Goal: Task Accomplishment & Management: Use online tool/utility

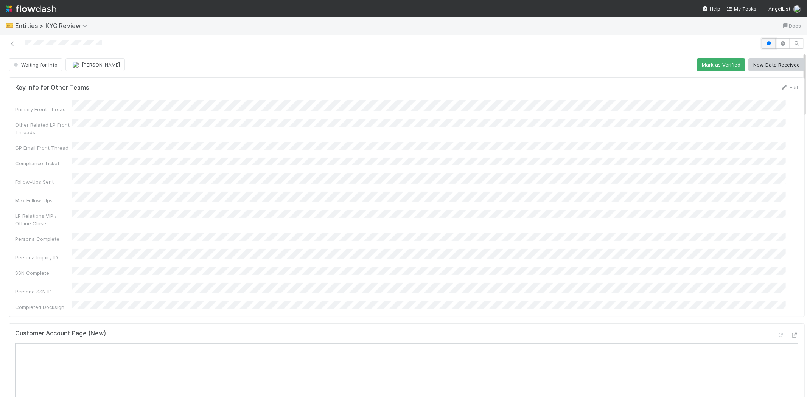
click at [761, 40] on button "button" at bounding box center [768, 43] width 14 height 11
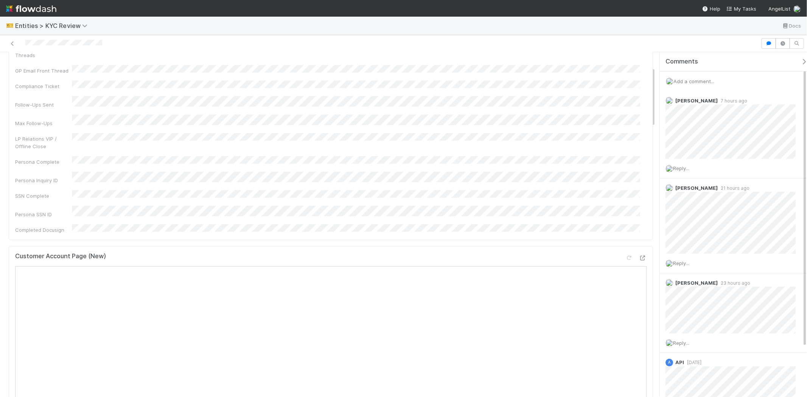
scroll to position [84, 0]
click at [701, 78] on div "Add a comment..." at bounding box center [736, 81] width 154 height 20
click at [696, 82] on span "Add a comment..." at bounding box center [693, 81] width 41 height 6
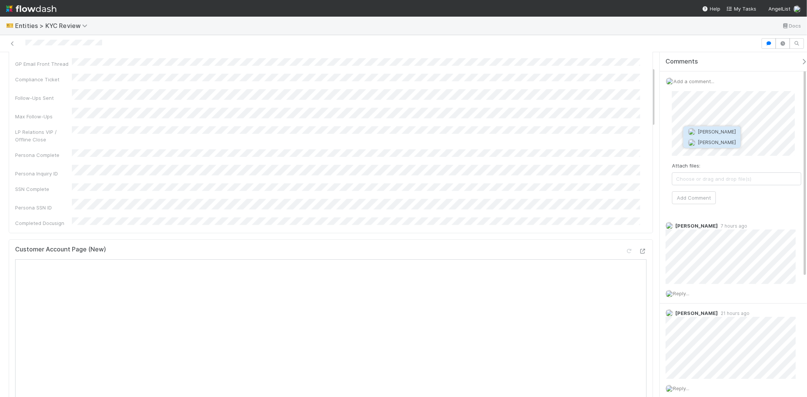
click at [703, 142] on span "[PERSON_NAME]" at bounding box center [717, 143] width 38 height 6
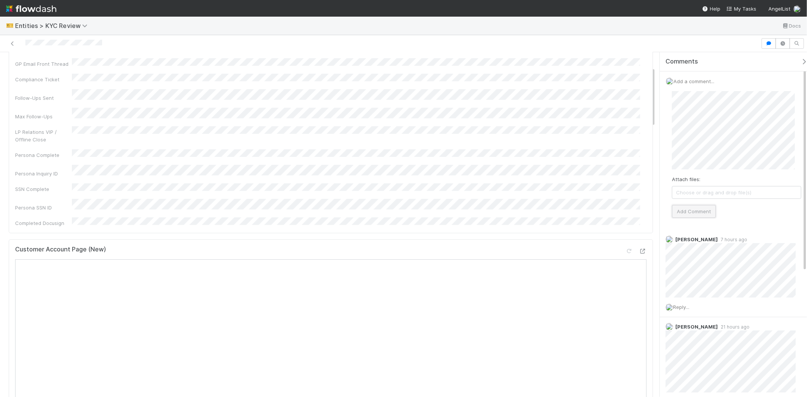
click at [691, 212] on button "Add Comment" at bounding box center [694, 211] width 44 height 13
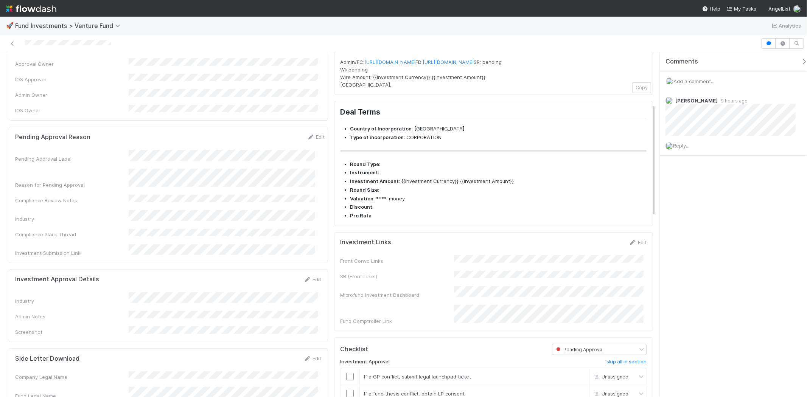
scroll to position [126, 0]
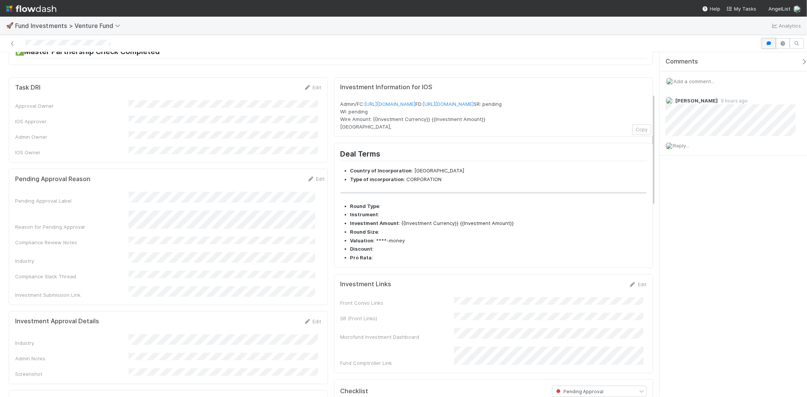
click at [769, 39] on button "button" at bounding box center [768, 43] width 14 height 11
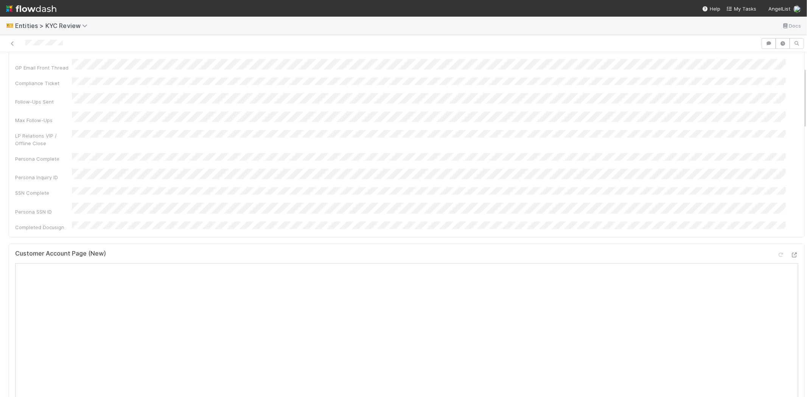
scroll to position [84, 0]
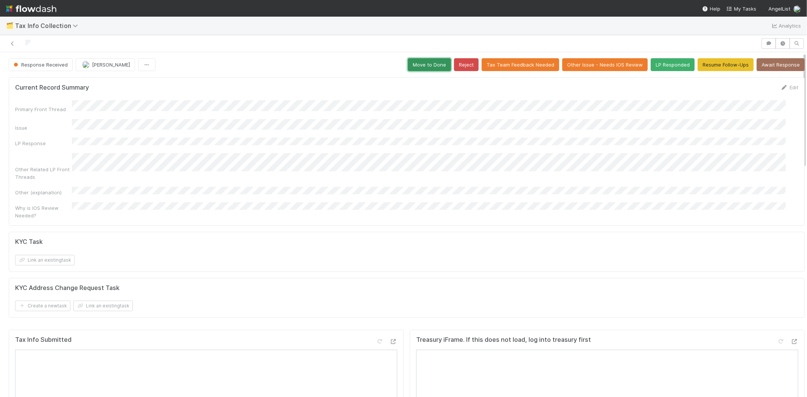
click at [415, 62] on button "Move to Done" at bounding box center [429, 64] width 43 height 13
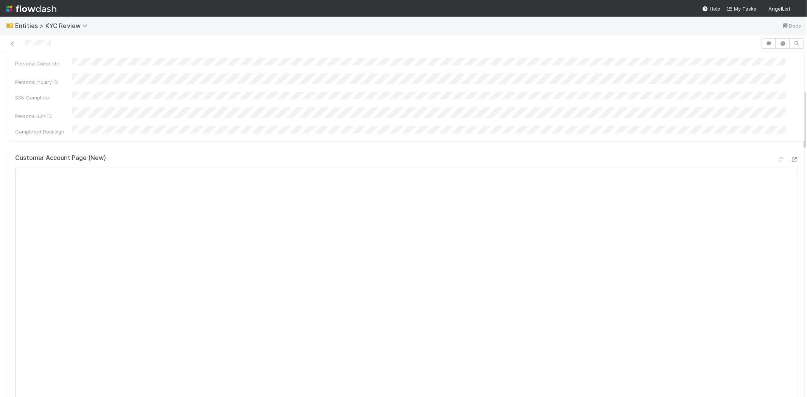
scroll to position [210, 0]
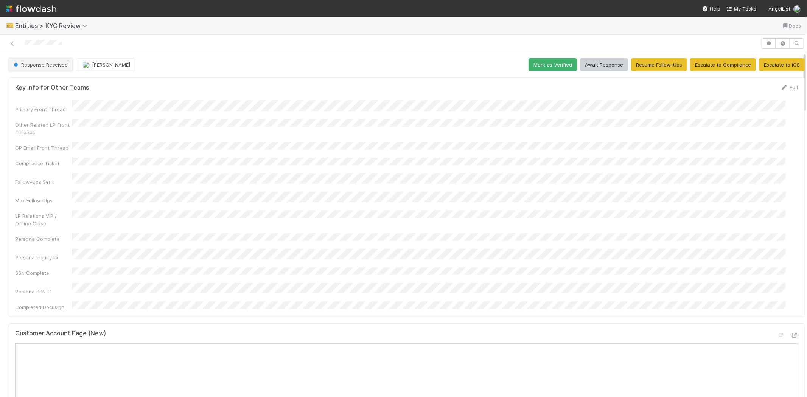
click at [46, 70] on button "Response Received" at bounding box center [41, 64] width 64 height 13
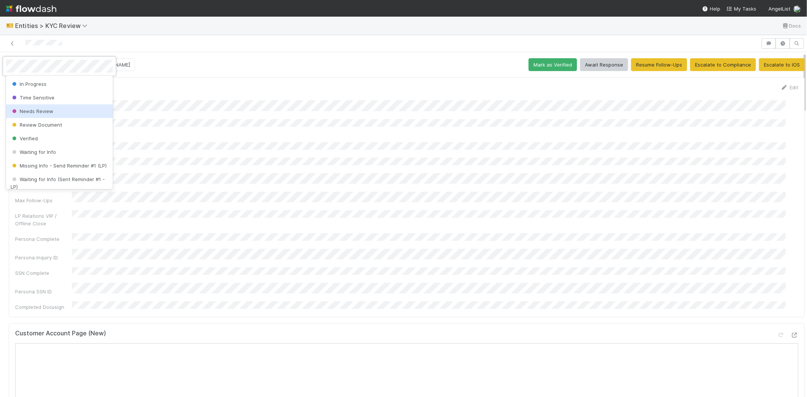
click at [26, 112] on span "Needs Review" at bounding box center [32, 111] width 43 height 6
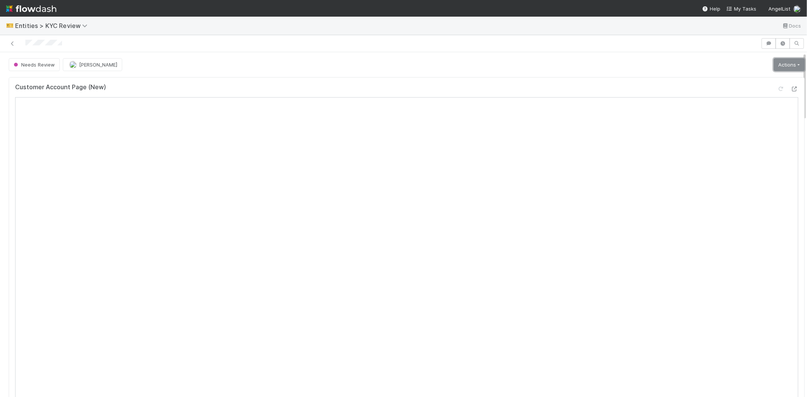
click at [773, 67] on link "Actions" at bounding box center [788, 64] width 31 height 13
click at [735, 132] on button "Select Template [New]" at bounding box center [763, 133] width 83 height 11
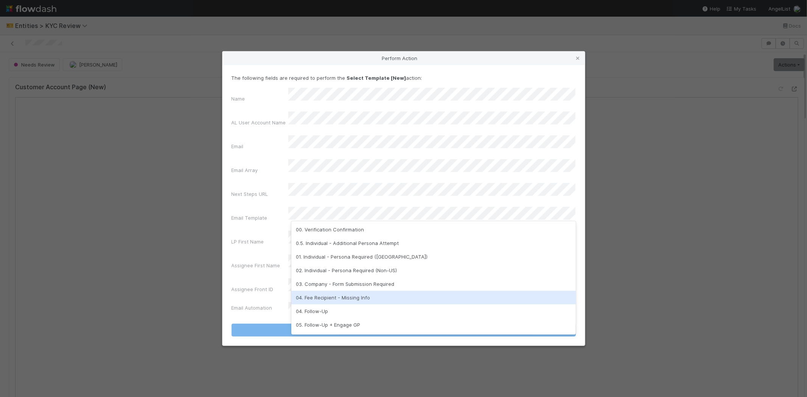
scroll to position [188, 0]
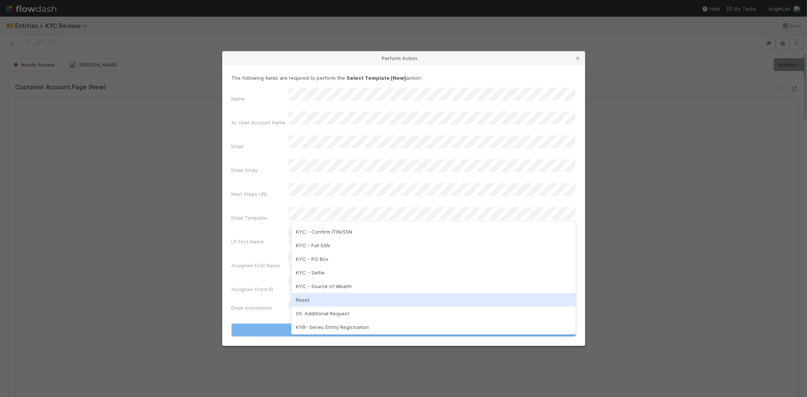
click at [296, 296] on div "Reset" at bounding box center [433, 300] width 284 height 14
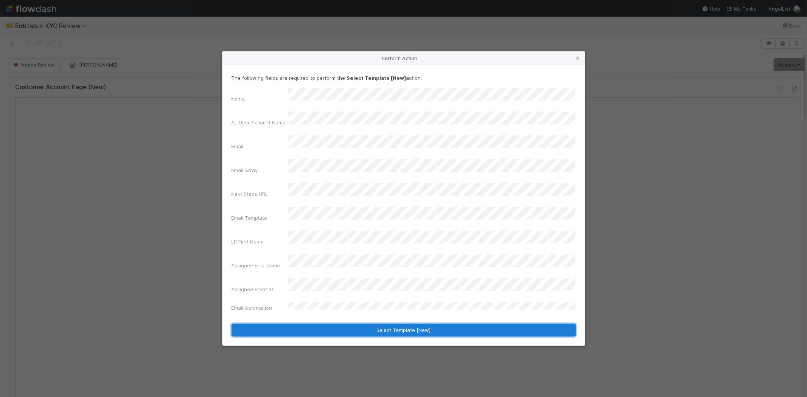
click at [281, 324] on button "Select Template [New]" at bounding box center [403, 330] width 344 height 13
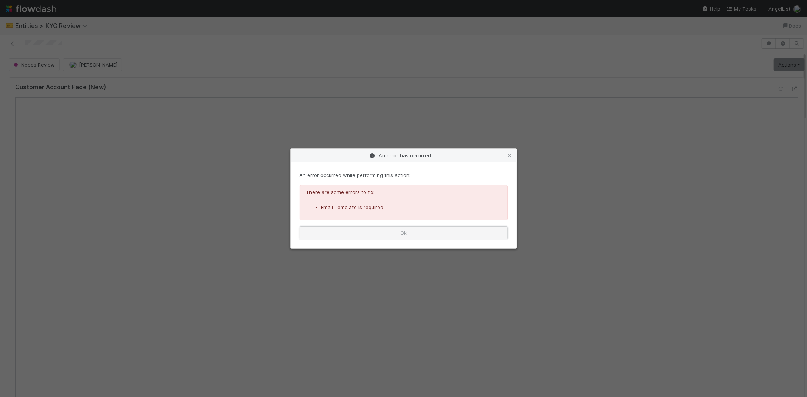
click at [328, 234] on button "Ok" at bounding box center [403, 233] width 208 height 13
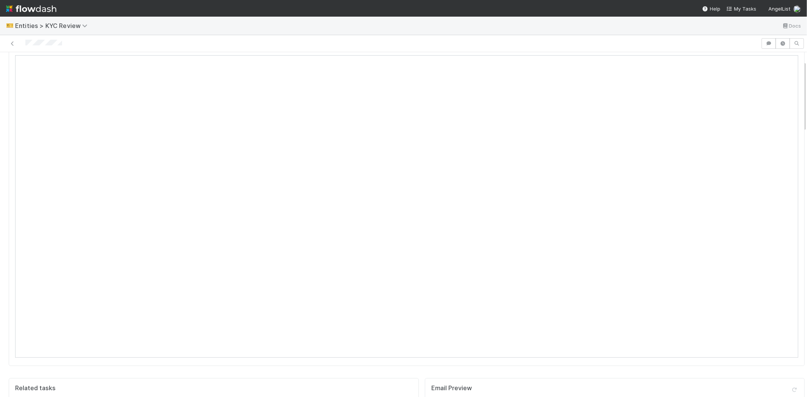
scroll to position [0, 0]
click at [773, 64] on link "Actions" at bounding box center [788, 64] width 31 height 13
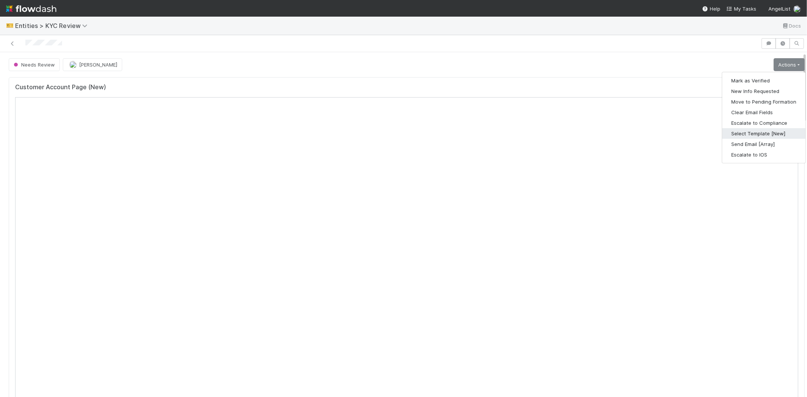
click at [734, 133] on button "Select Template [New]" at bounding box center [763, 133] width 83 height 11
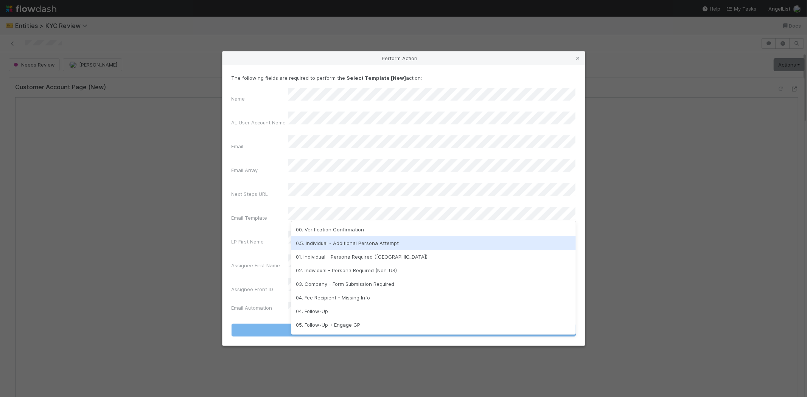
click at [328, 246] on div "0.5. Individual - Additional Persona Attempt" at bounding box center [433, 243] width 284 height 14
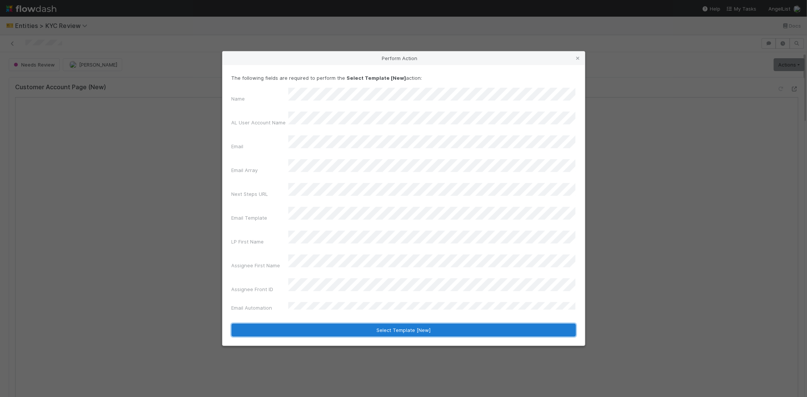
click at [283, 324] on button "Select Template [New]" at bounding box center [403, 330] width 344 height 13
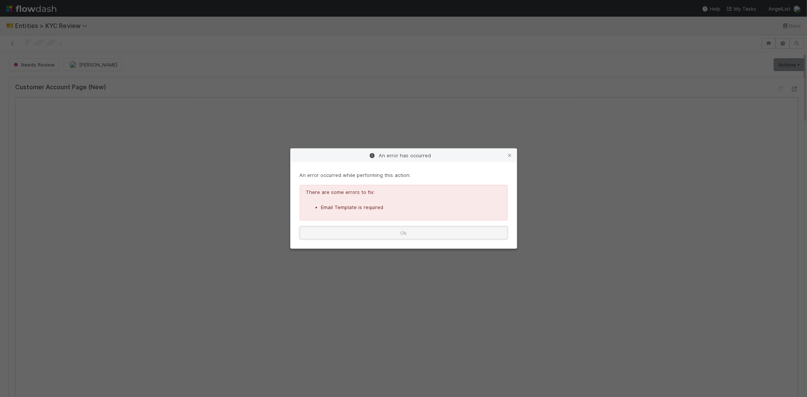
click at [352, 236] on button "Ok" at bounding box center [403, 233] width 208 height 13
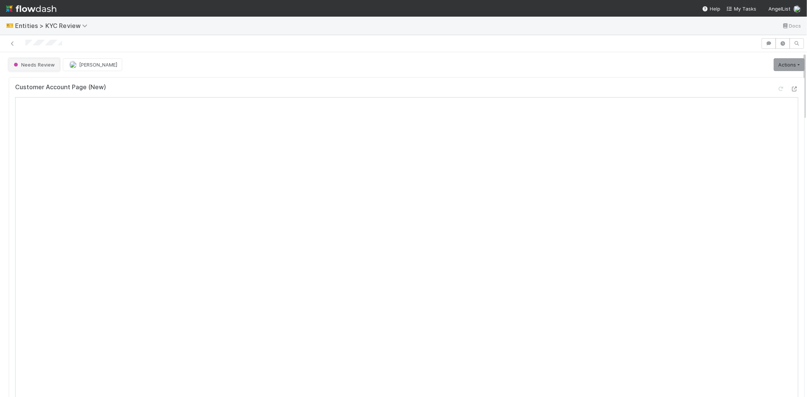
click at [52, 62] on span "Needs Review" at bounding box center [33, 65] width 43 height 6
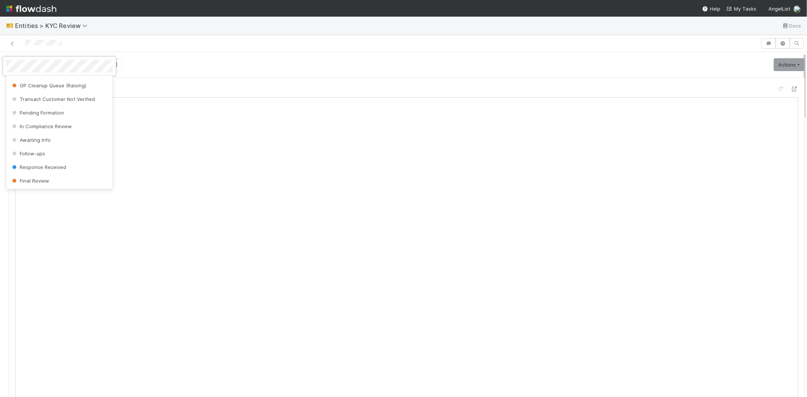
scroll to position [476, 0]
click at [59, 140] on div "Awaiting Info" at bounding box center [59, 140] width 107 height 14
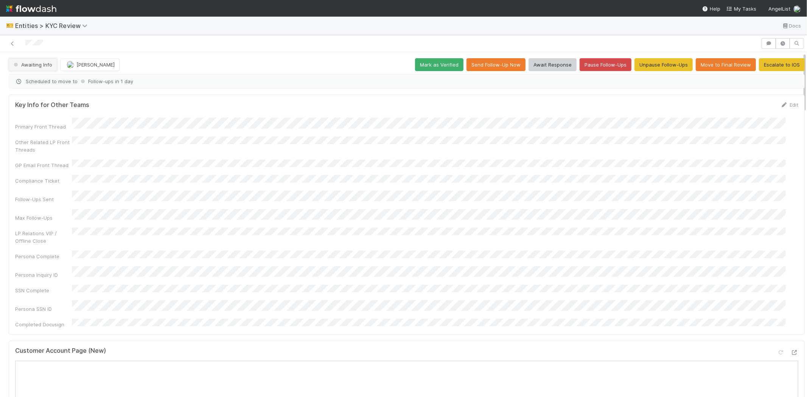
click at [31, 68] on button "Awaiting Info" at bounding box center [33, 64] width 48 height 13
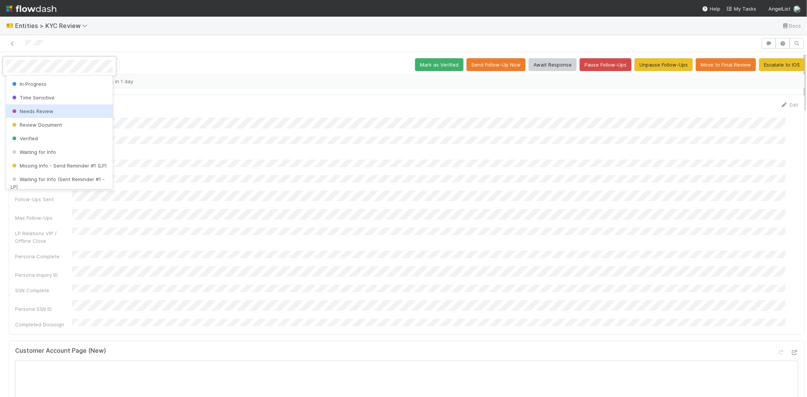
click at [41, 109] on span "Needs Review" at bounding box center [32, 111] width 43 height 6
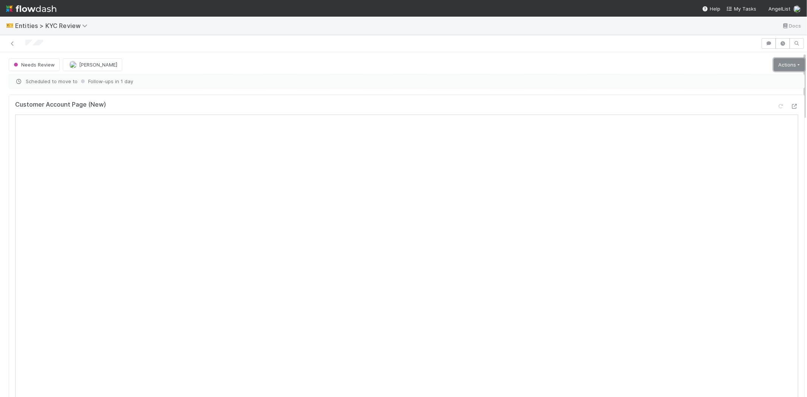
click at [773, 64] on link "Actions" at bounding box center [788, 64] width 31 height 13
click at [739, 131] on button "Select Template [New]" at bounding box center [763, 133] width 83 height 11
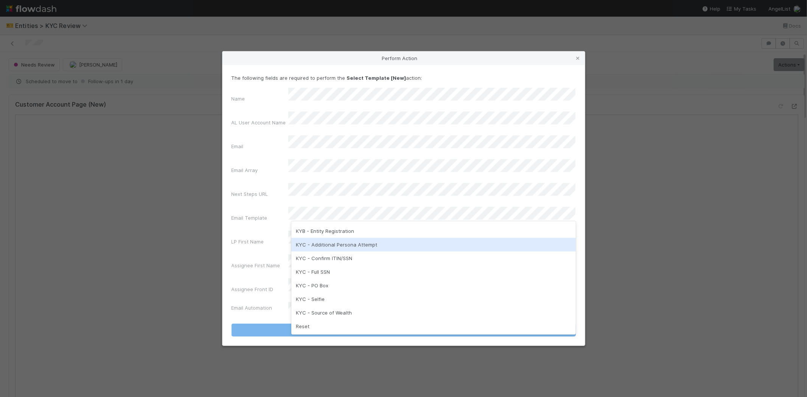
scroll to position [188, 0]
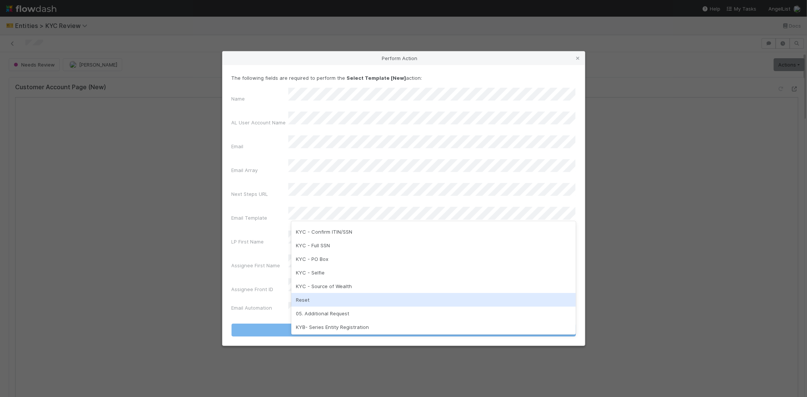
click at [306, 298] on div "Reset" at bounding box center [433, 300] width 284 height 14
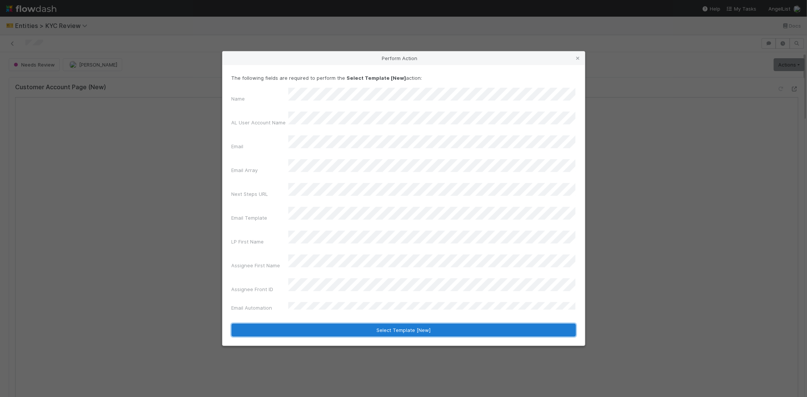
click at [307, 324] on button "Select Template [New]" at bounding box center [403, 330] width 344 height 13
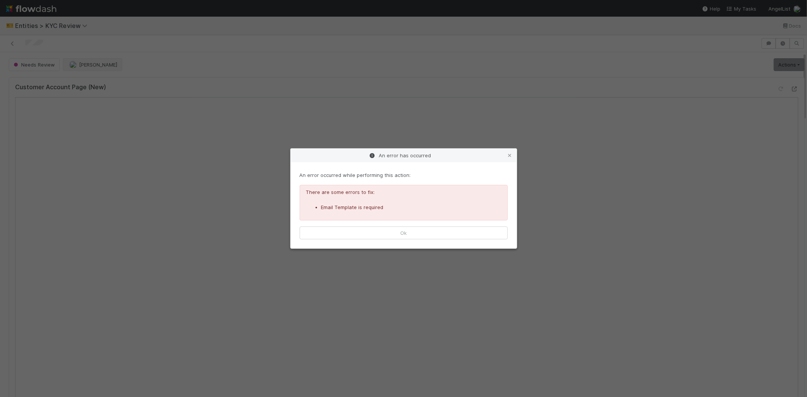
click at [85, 71] on div "An error has occurred An error occurred while performing this action: There are…" at bounding box center [403, 198] width 807 height 397
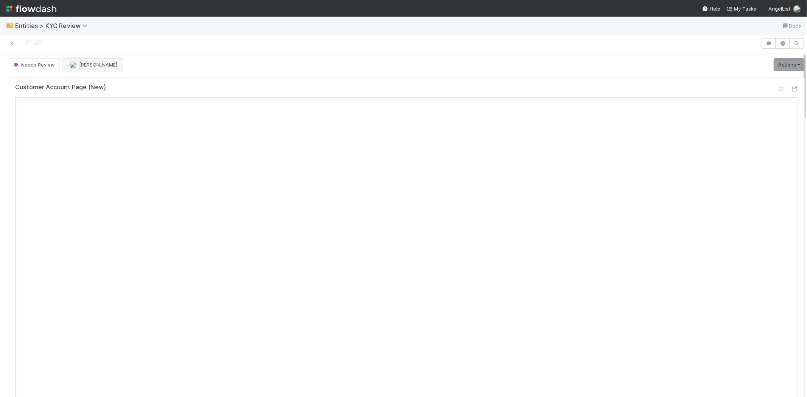
click at [86, 65] on span "[PERSON_NAME]" at bounding box center [98, 65] width 38 height 6
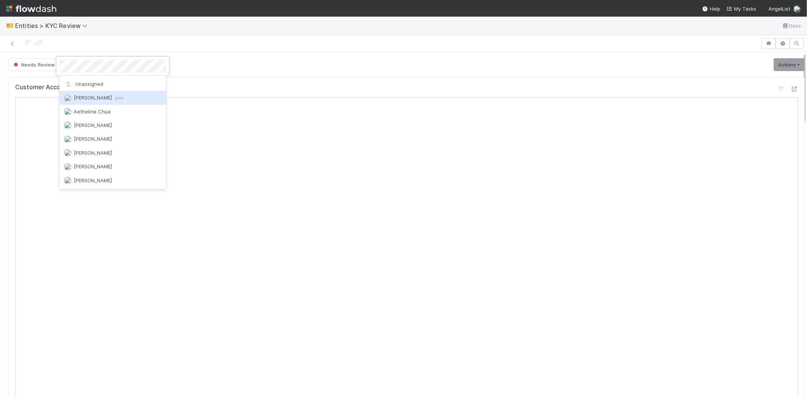
click at [114, 97] on span "Karen Jane Salcedo you" at bounding box center [99, 98] width 50 height 6
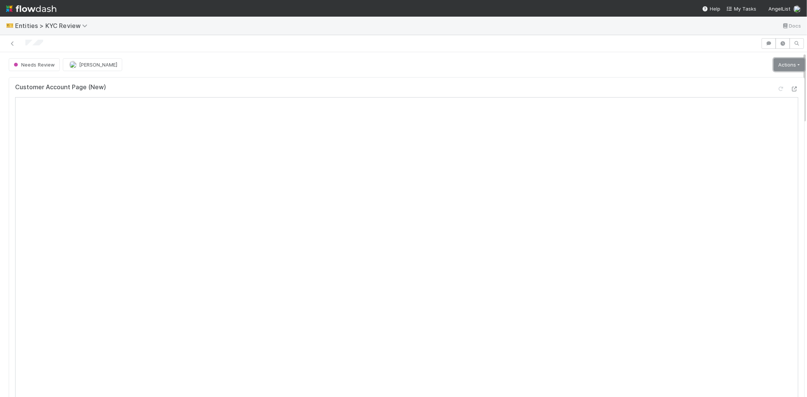
click at [777, 62] on link "Actions" at bounding box center [788, 64] width 31 height 13
click at [584, 61] on div "Needs Review Karen Jane Salcedo Actions Mark as Verified New Info Requested Mov…" at bounding box center [407, 64] width 796 height 13
click at [773, 63] on link "Actions" at bounding box center [788, 64] width 31 height 13
click at [729, 133] on button "Select Template [New]" at bounding box center [763, 133] width 83 height 11
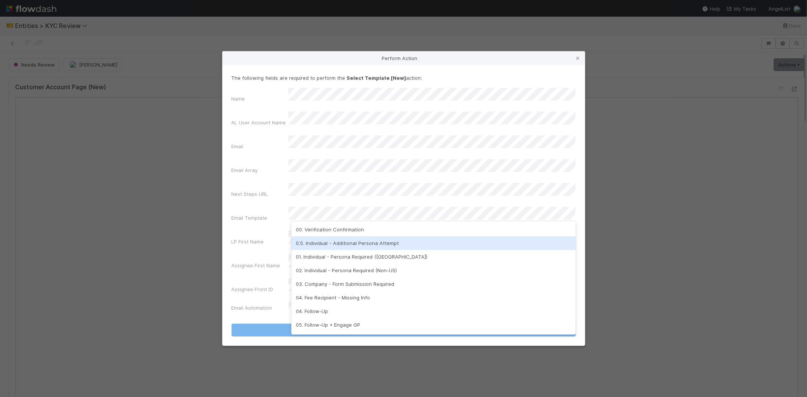
click at [341, 244] on div "0.5. Individual - Additional Persona Attempt" at bounding box center [433, 243] width 284 height 14
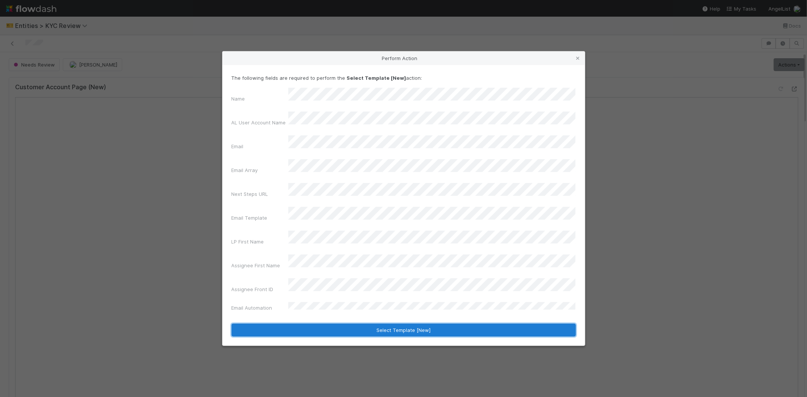
click at [296, 324] on button "Select Template [New]" at bounding box center [403, 330] width 344 height 13
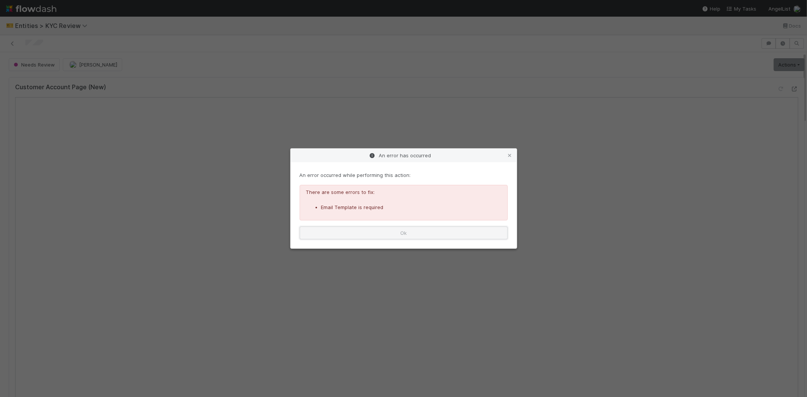
click at [375, 231] on button "Ok" at bounding box center [403, 233] width 208 height 13
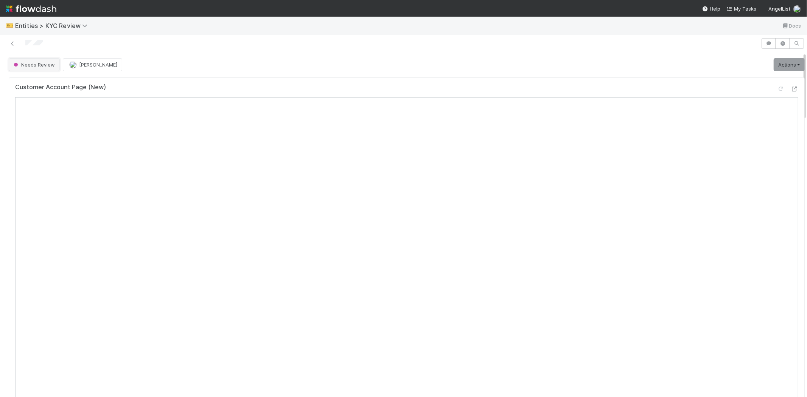
click at [37, 65] on span "Needs Review" at bounding box center [33, 65] width 43 height 6
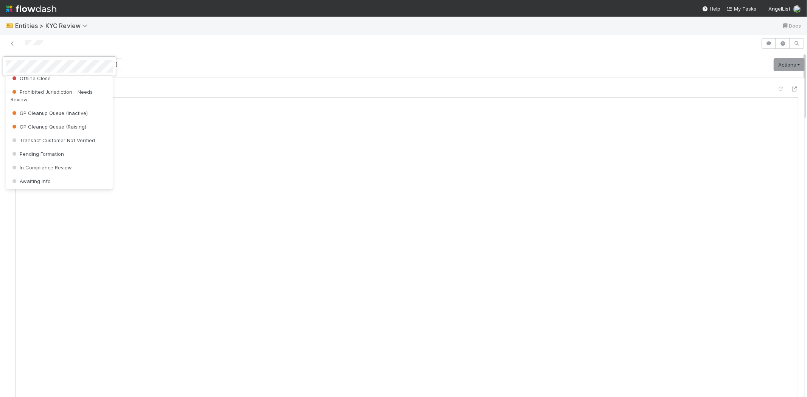
scroll to position [462, 0]
click at [45, 147] on div "Awaiting Info" at bounding box center [59, 140] width 107 height 14
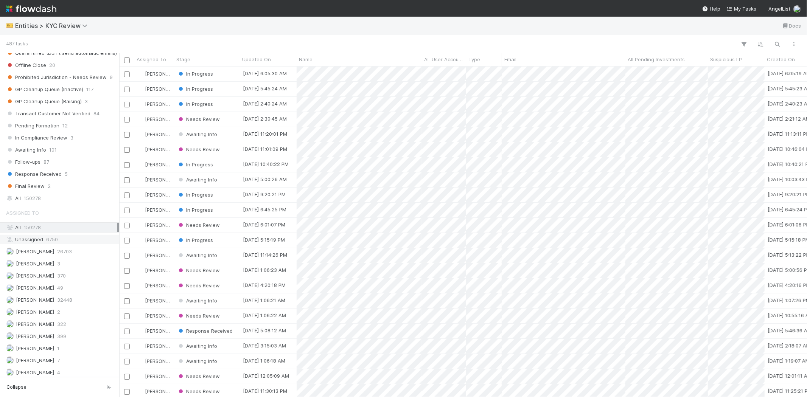
scroll to position [504, 0]
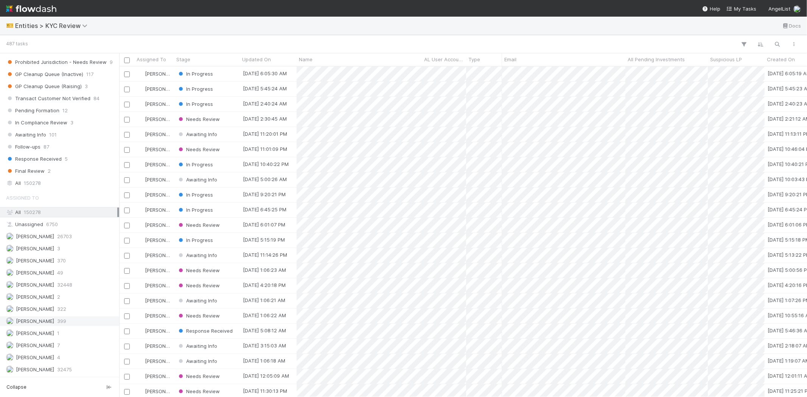
click at [65, 324] on span "399" at bounding box center [61, 320] width 9 height 9
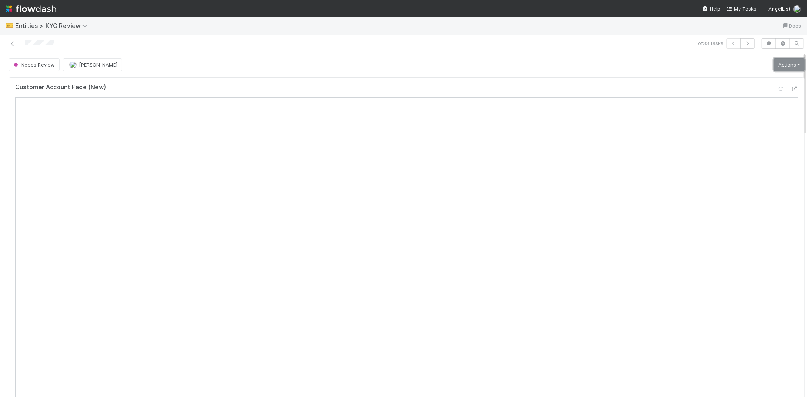
click at [773, 68] on link "Actions" at bounding box center [788, 64] width 31 height 13
click at [725, 131] on button "Select Template [New]" at bounding box center [763, 133] width 83 height 11
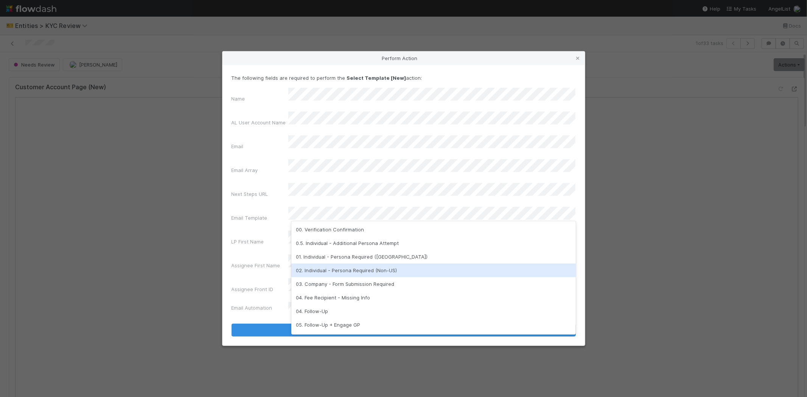
click at [342, 268] on div "02. Individual - Persona Required (Non-US)" at bounding box center [433, 271] width 284 height 14
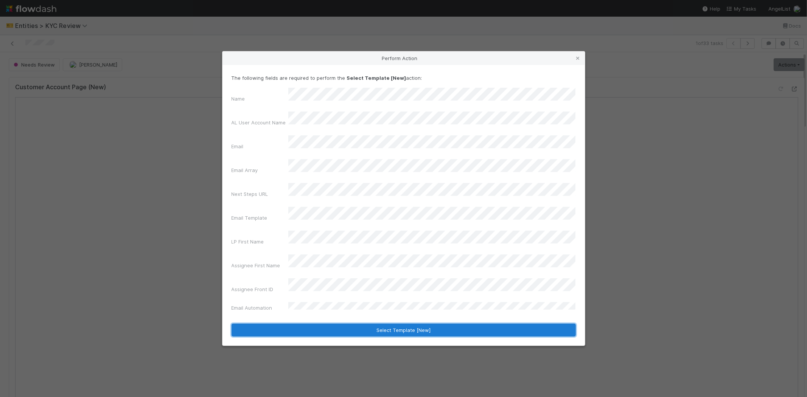
click at [288, 324] on button "Select Template [New]" at bounding box center [403, 330] width 344 height 13
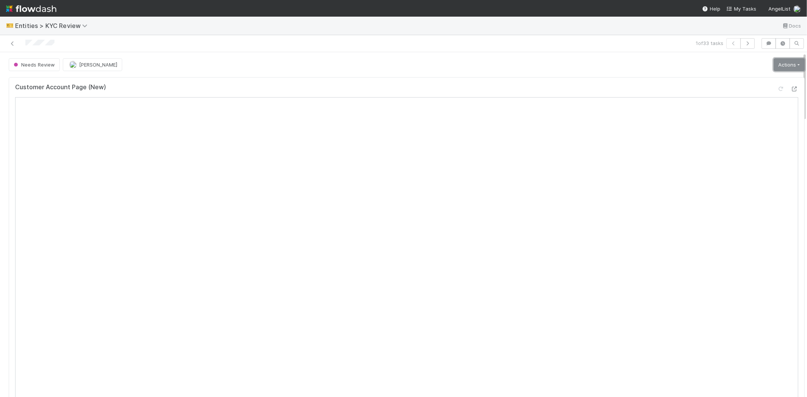
click at [773, 65] on link "Actions" at bounding box center [788, 64] width 31 height 13
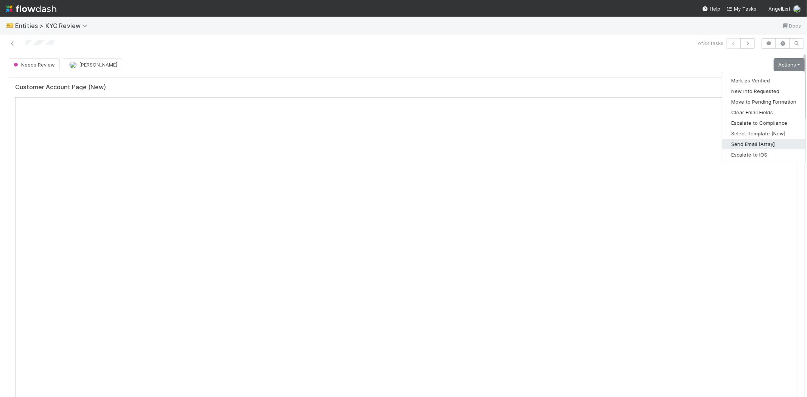
click at [729, 146] on button "Send Email [Array]" at bounding box center [763, 144] width 83 height 11
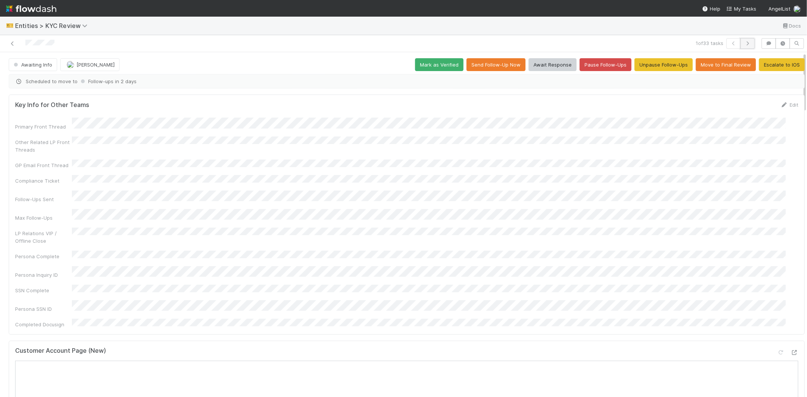
click at [743, 41] on icon "button" at bounding box center [747, 43] width 8 height 5
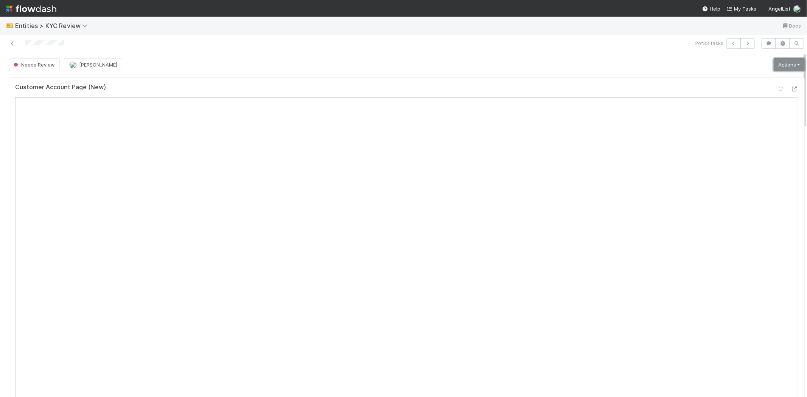
click at [782, 63] on link "Actions" at bounding box center [788, 64] width 31 height 13
click at [731, 131] on button "Select Template [New]" at bounding box center [763, 133] width 83 height 11
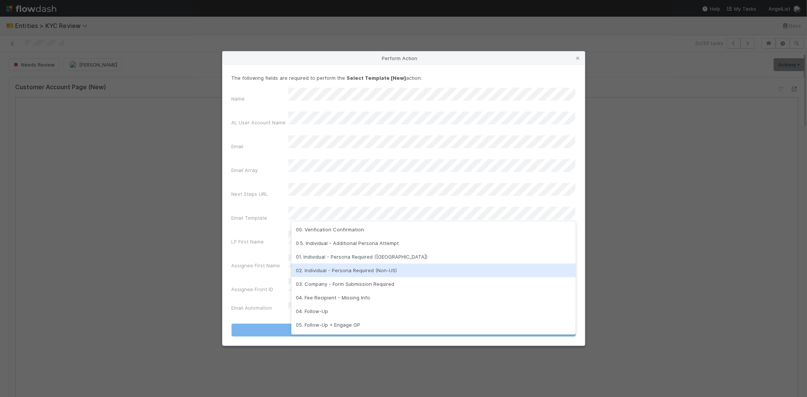
click at [335, 266] on div "02. Individual - Persona Required (Non-US)" at bounding box center [433, 271] width 284 height 14
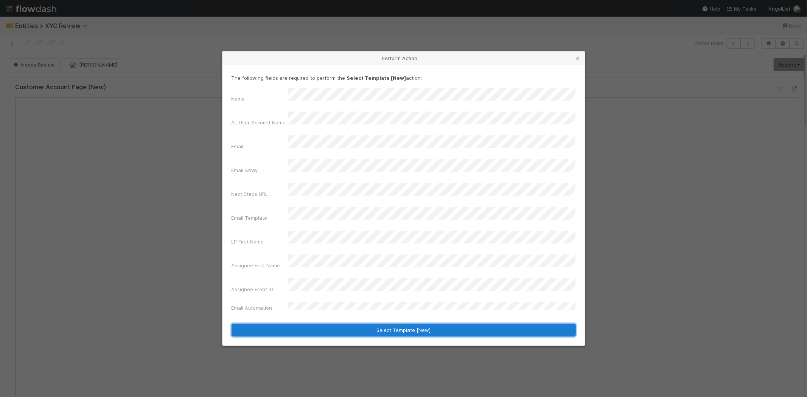
click at [273, 324] on button "Select Template [New]" at bounding box center [403, 330] width 344 height 13
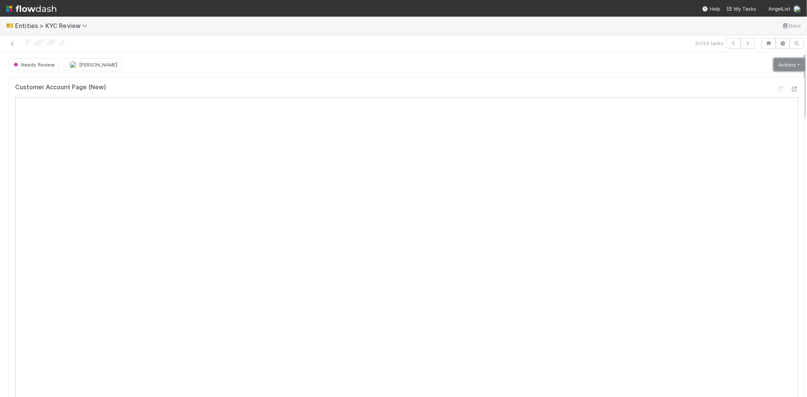
click at [787, 68] on link "Actions" at bounding box center [788, 64] width 31 height 13
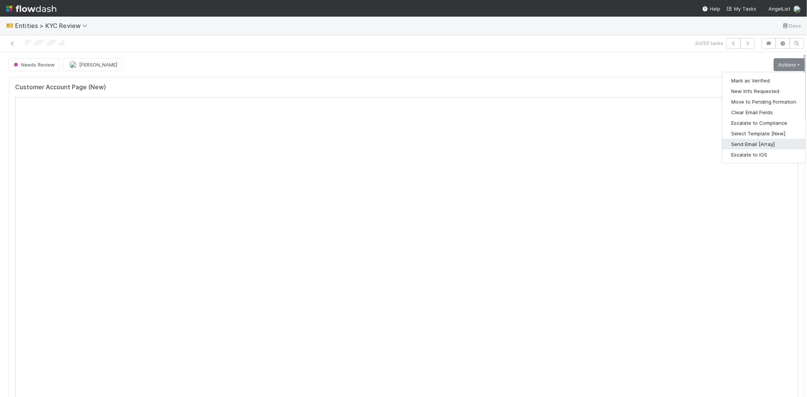
click at [743, 146] on button "Send Email [Array]" at bounding box center [763, 144] width 83 height 11
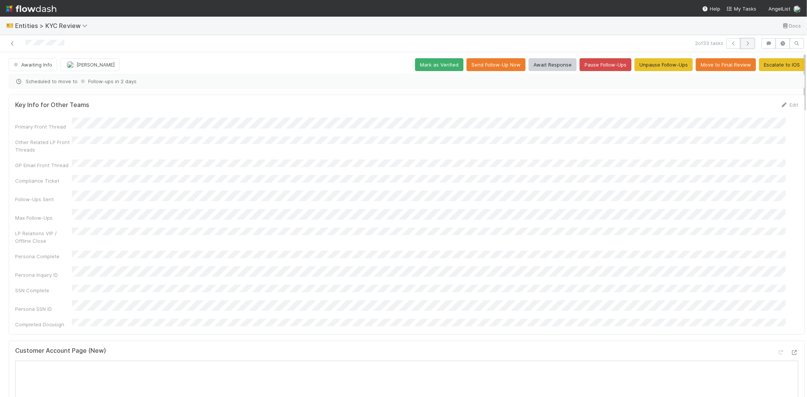
click at [743, 44] on icon "button" at bounding box center [747, 43] width 8 height 5
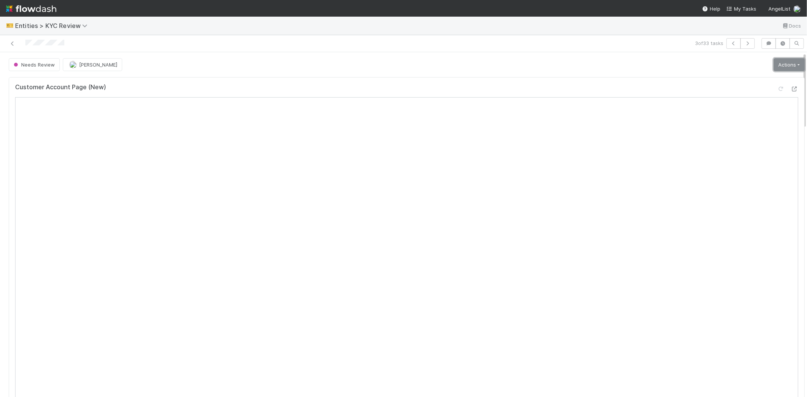
click at [773, 65] on link "Actions" at bounding box center [788, 64] width 31 height 13
click at [731, 135] on button "Select Template [New]" at bounding box center [763, 133] width 83 height 11
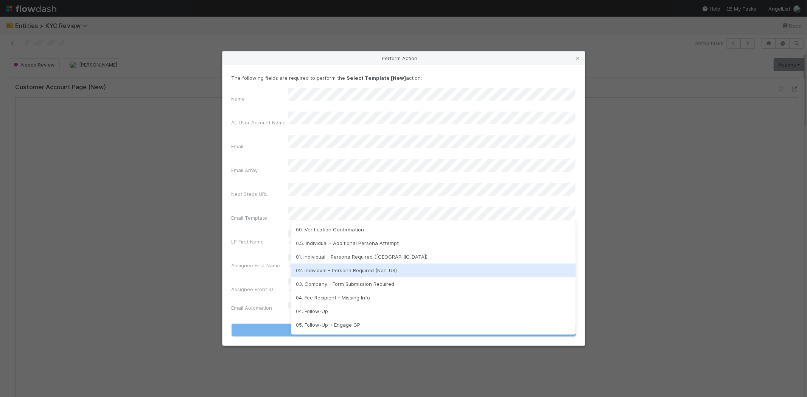
click at [334, 269] on div "02. Individual - Persona Required (Non-US)" at bounding box center [433, 271] width 284 height 14
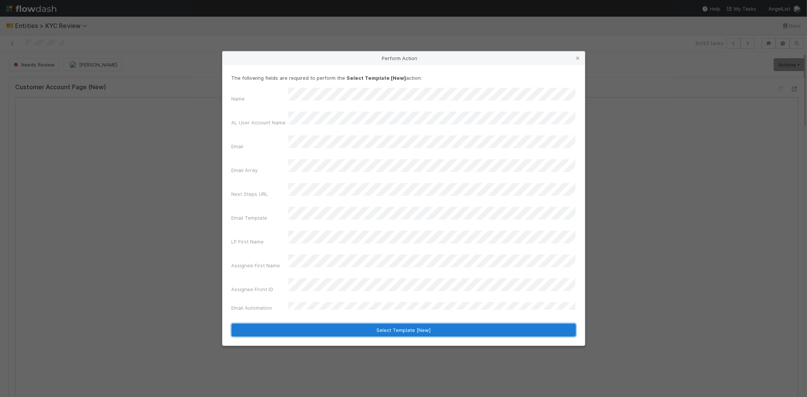
click at [310, 324] on button "Select Template [New]" at bounding box center [403, 330] width 344 height 13
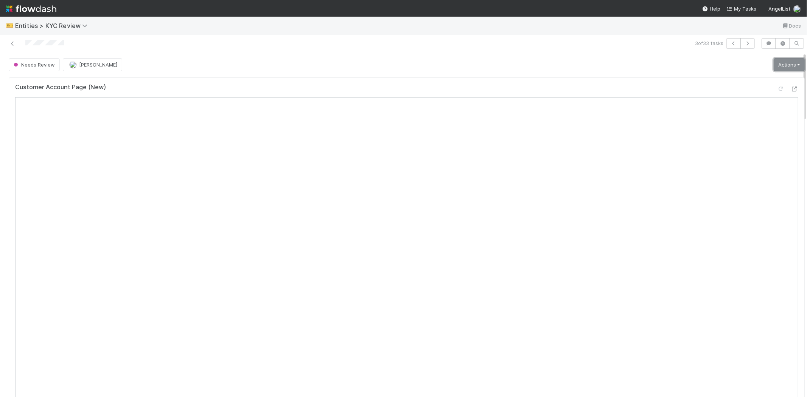
click at [773, 67] on link "Actions" at bounding box center [788, 64] width 31 height 13
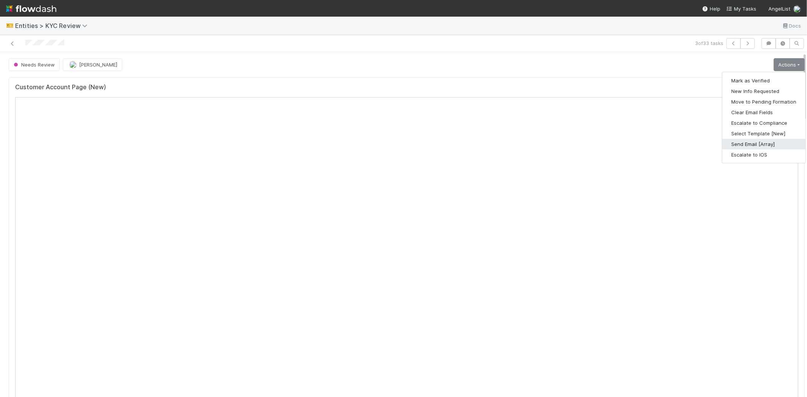
click at [751, 144] on button "Send Email [Array]" at bounding box center [763, 144] width 83 height 11
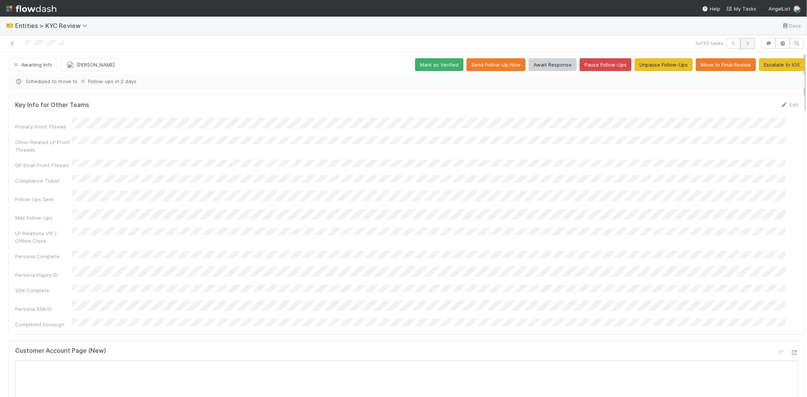
click at [743, 44] on icon "button" at bounding box center [747, 43] width 8 height 5
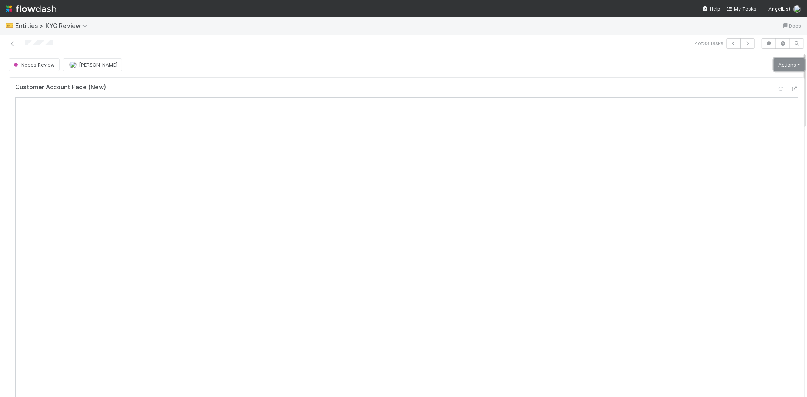
click at [776, 68] on link "Actions" at bounding box center [788, 64] width 31 height 13
click at [730, 133] on button "Select Template [New]" at bounding box center [763, 133] width 83 height 11
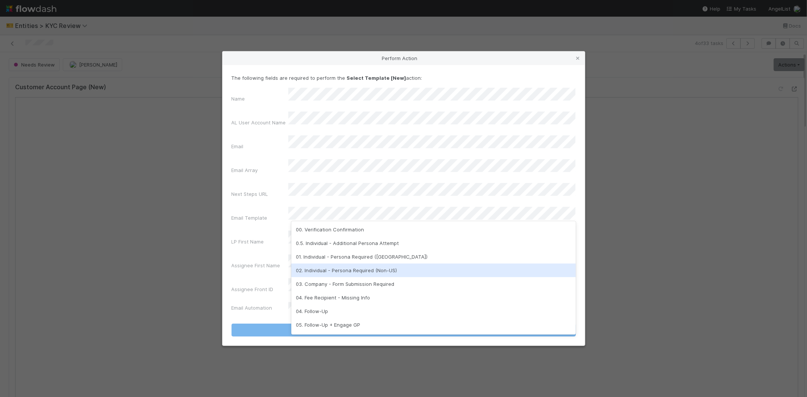
click at [347, 270] on div "02. Individual - Persona Required (Non-US)" at bounding box center [433, 271] width 284 height 14
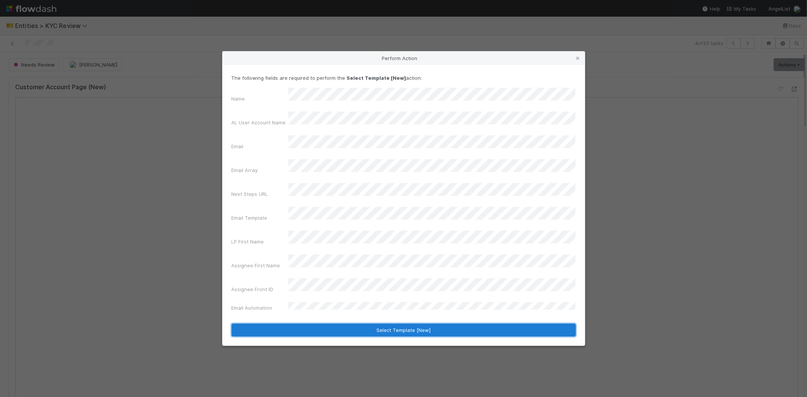
click at [296, 324] on button "Select Template [New]" at bounding box center [403, 330] width 344 height 13
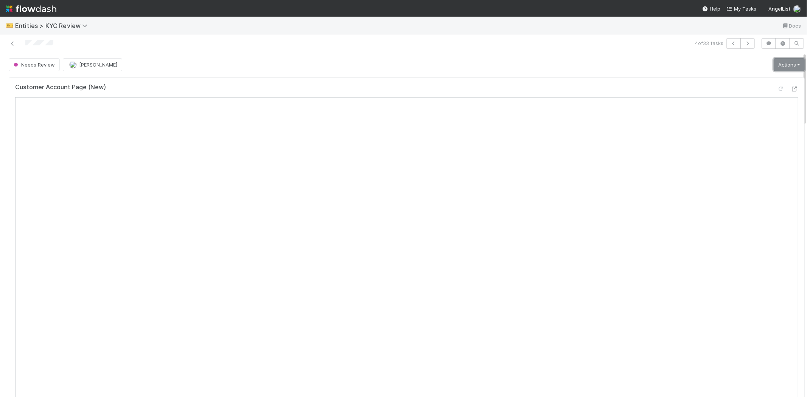
click at [773, 68] on link "Actions" at bounding box center [788, 64] width 31 height 13
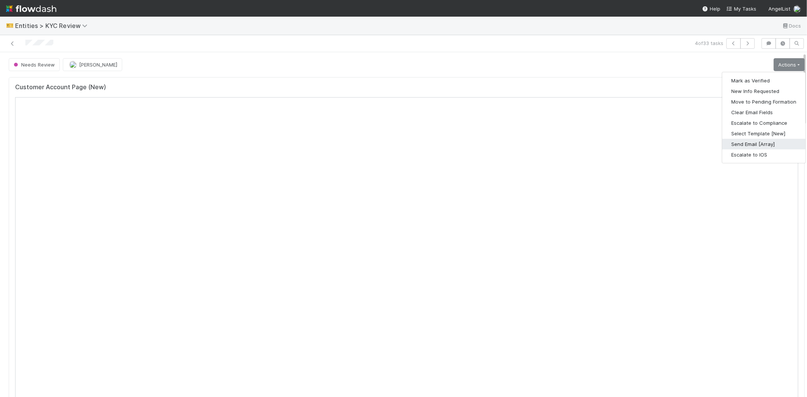
click at [732, 145] on button "Send Email [Array]" at bounding box center [763, 144] width 83 height 11
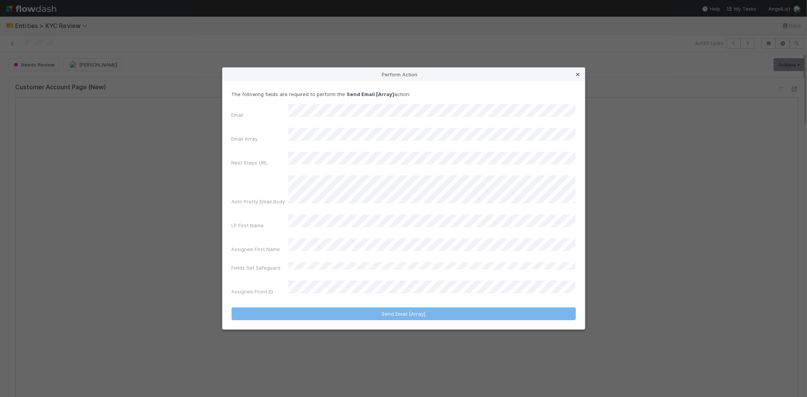
click at [576, 77] on icon at bounding box center [578, 74] width 8 height 5
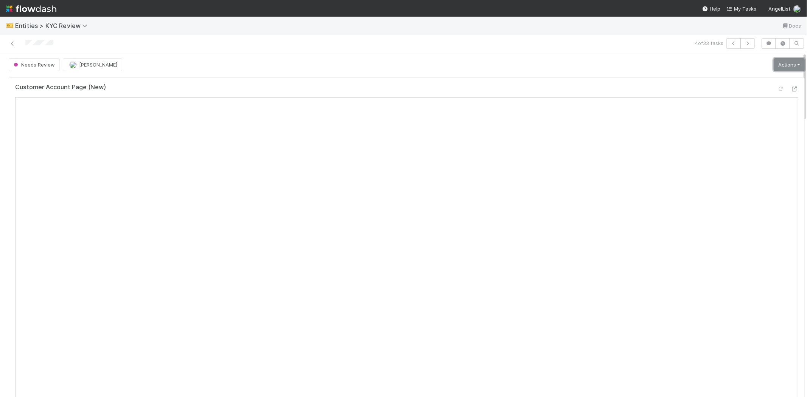
click at [787, 64] on link "Actions" at bounding box center [788, 64] width 31 height 13
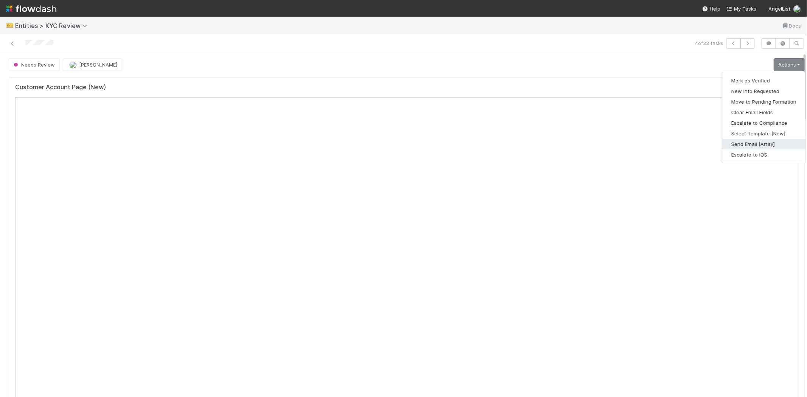
click at [730, 145] on button "Send Email [Array]" at bounding box center [763, 144] width 83 height 11
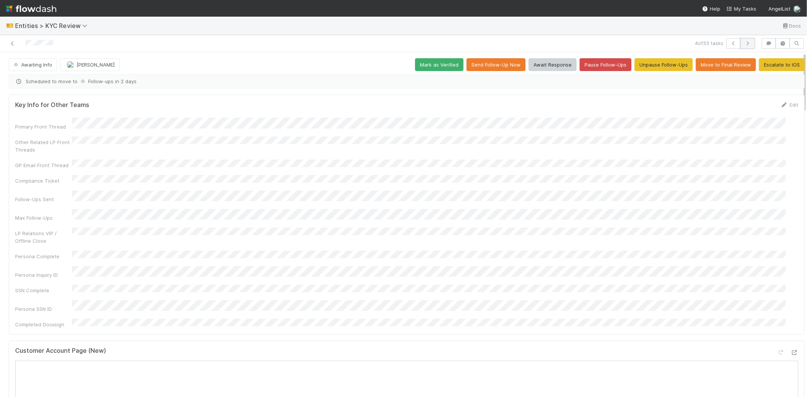
click at [744, 42] on icon "button" at bounding box center [747, 43] width 8 height 5
click at [10, 43] on icon at bounding box center [13, 43] width 8 height 5
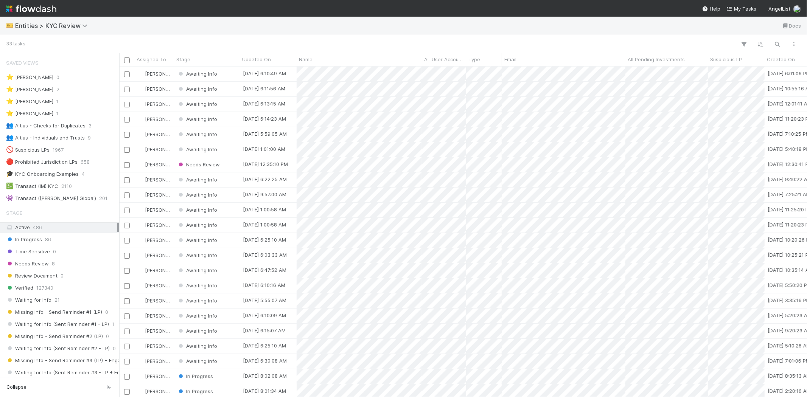
scroll to position [324, 681]
click at [228, 162] on div "Needs Review" at bounding box center [207, 164] width 66 height 15
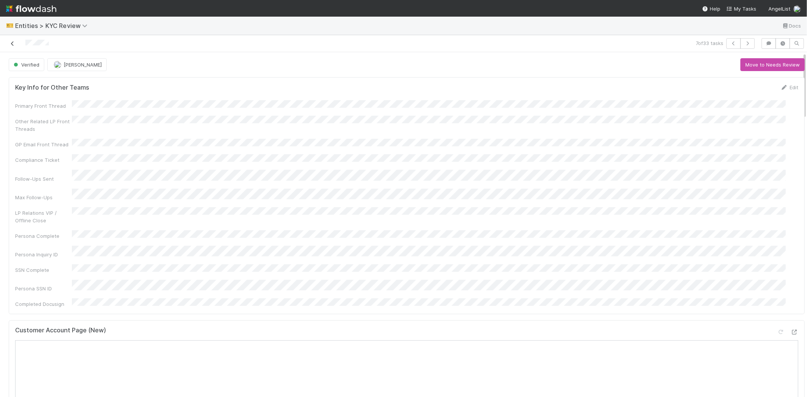
click at [13, 41] on icon at bounding box center [13, 43] width 8 height 5
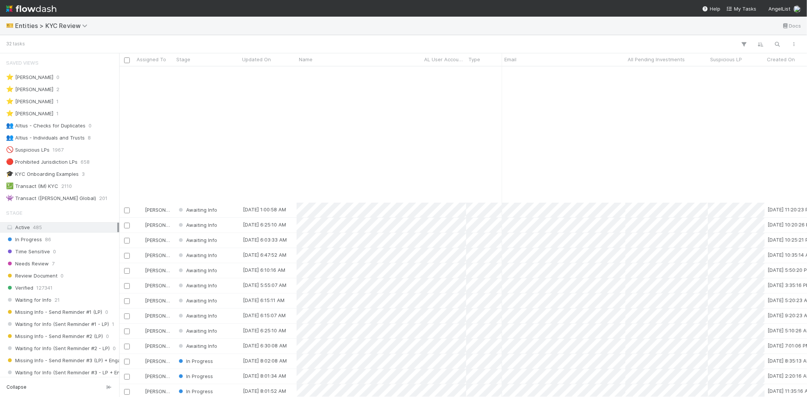
scroll to position [160, 0]
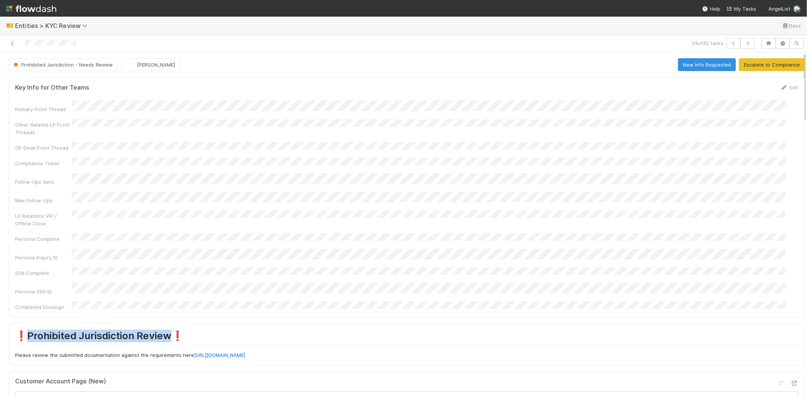
drag, startPoint x: 28, startPoint y: 314, endPoint x: 168, endPoint y: 308, distance: 139.3
click at [168, 330] on h1 "❗Prohibited Jurisdiction Review❗️" at bounding box center [406, 338] width 783 height 16
copy h1 "Prohibited Jurisdiction Review"
click at [765, 42] on icon "button" at bounding box center [769, 43] width 8 height 5
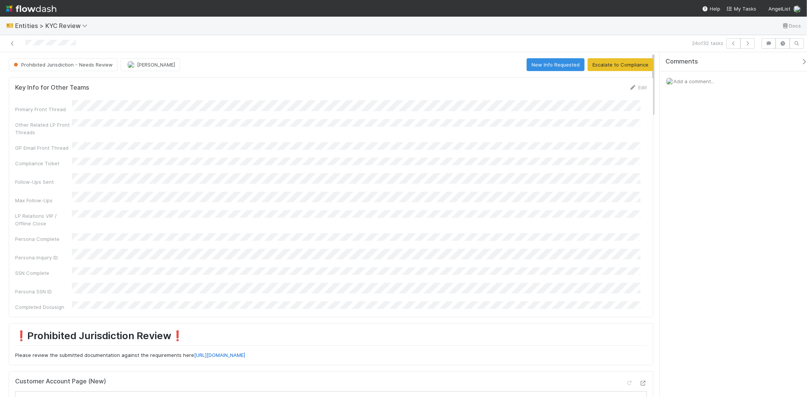
click at [696, 78] on span "Add a comment..." at bounding box center [693, 81] width 41 height 6
click at [702, 194] on button "Add Comment" at bounding box center [694, 197] width 44 height 13
click at [610, 67] on button "Escalate to Compliance" at bounding box center [620, 64] width 66 height 13
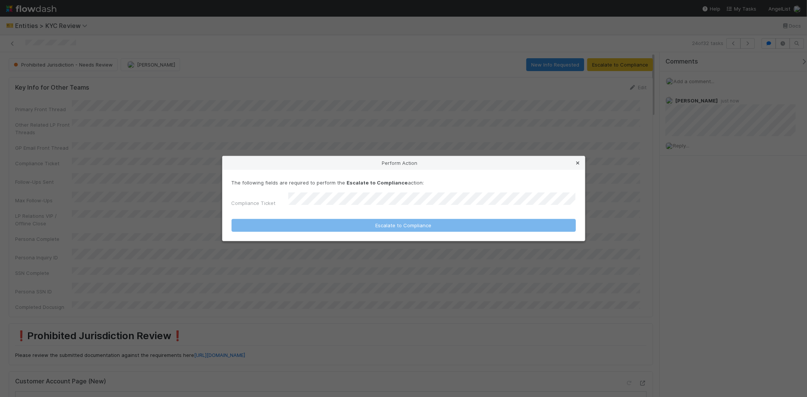
click at [576, 166] on icon at bounding box center [578, 163] width 8 height 5
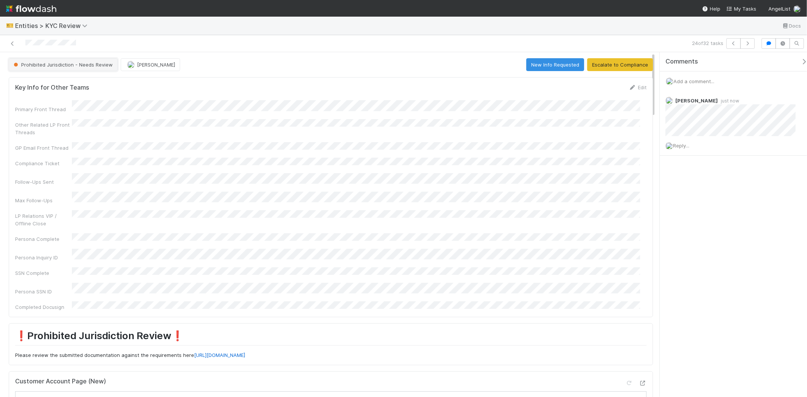
click at [46, 58] on button "Prohibited Jurisdiction - Needs Review" at bounding box center [63, 64] width 109 height 13
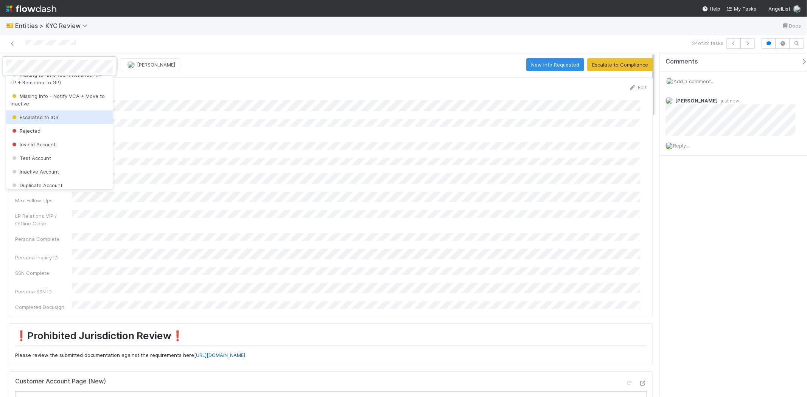
click at [52, 120] on span "Escalated to IOS" at bounding box center [35, 117] width 48 height 6
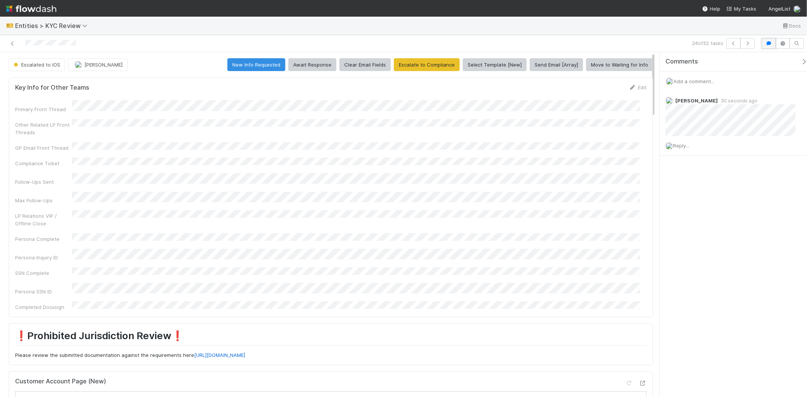
click at [769, 43] on icon "button" at bounding box center [769, 43] width 8 height 5
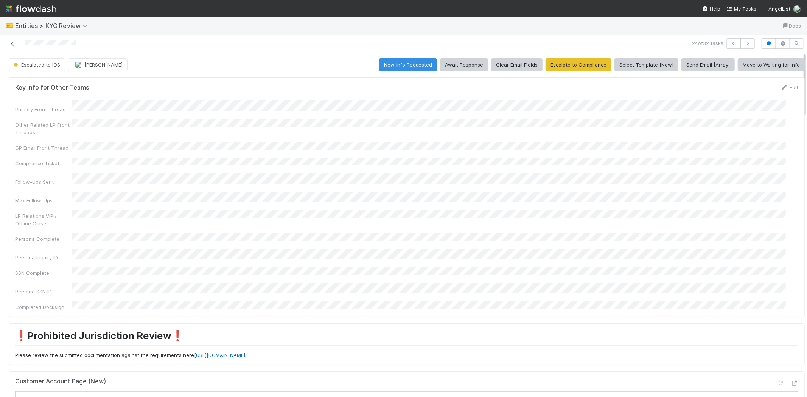
click at [10, 44] on icon at bounding box center [13, 43] width 8 height 5
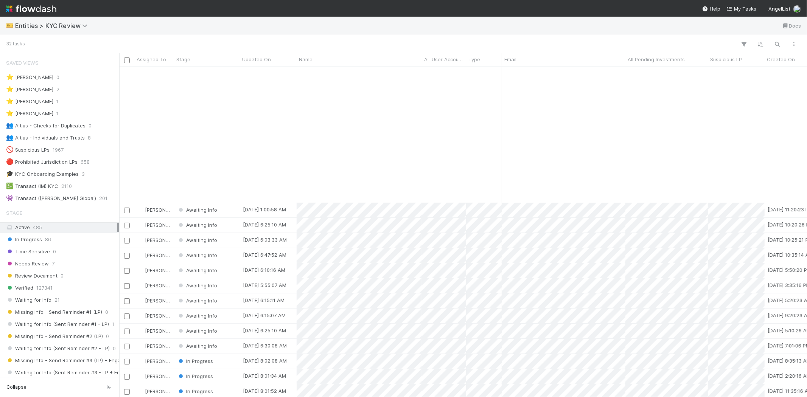
scroll to position [160, 0]
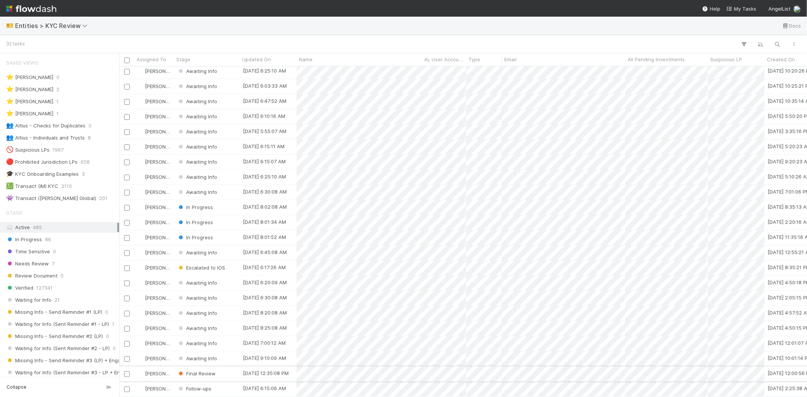
click at [223, 367] on div "Final Review" at bounding box center [207, 373] width 66 height 15
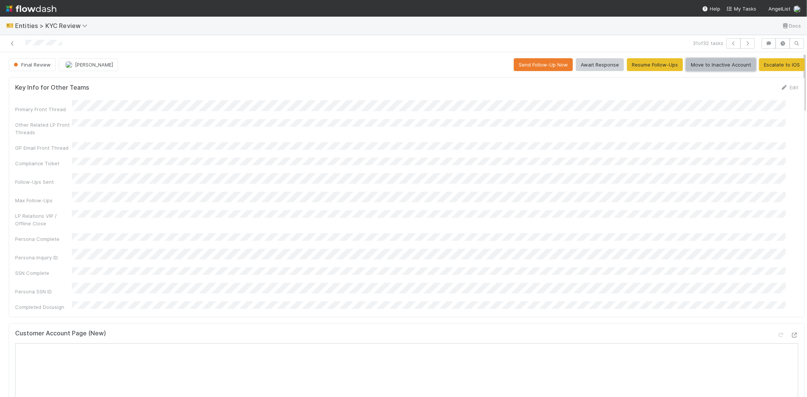
click at [706, 65] on button "Move to Inactive Account" at bounding box center [721, 64] width 70 height 13
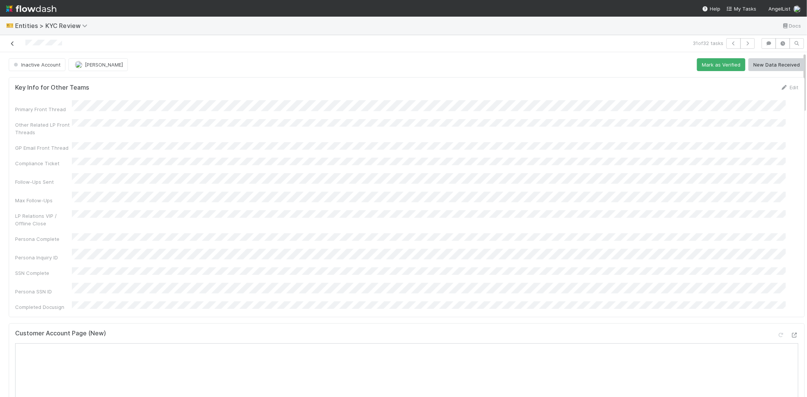
click at [11, 42] on icon at bounding box center [13, 43] width 8 height 5
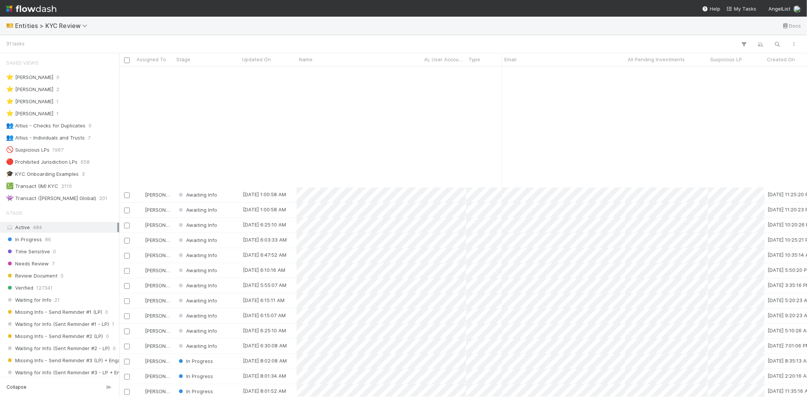
scroll to position [145, 0]
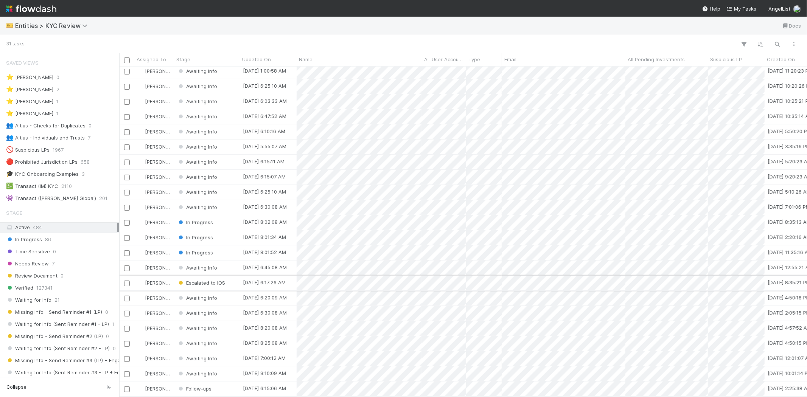
click at [232, 276] on div "Escalated to IOS" at bounding box center [207, 283] width 66 height 15
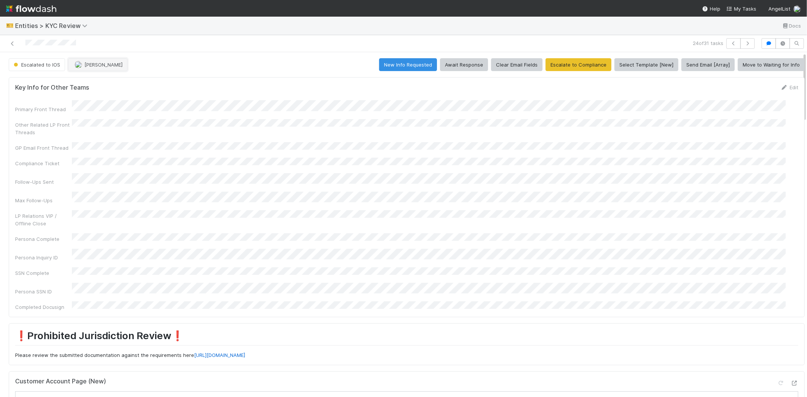
click at [86, 65] on span "[PERSON_NAME]" at bounding box center [103, 65] width 38 height 6
click at [17, 111] on div at bounding box center [403, 198] width 807 height 397
click at [12, 40] on link at bounding box center [13, 44] width 8 height 8
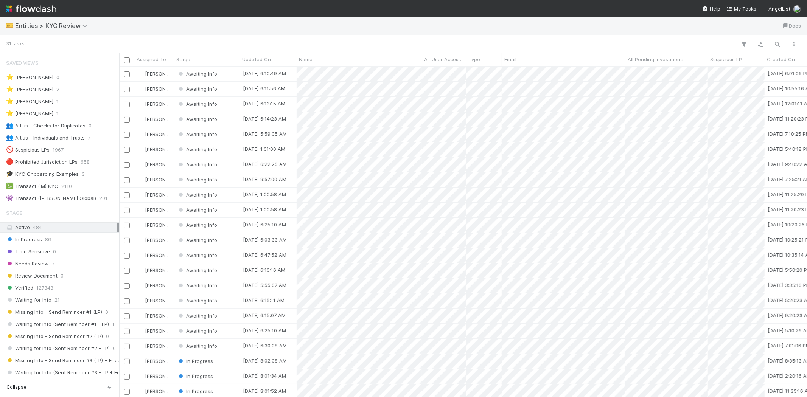
scroll to position [324, 681]
